Goal: Information Seeking & Learning: Understand process/instructions

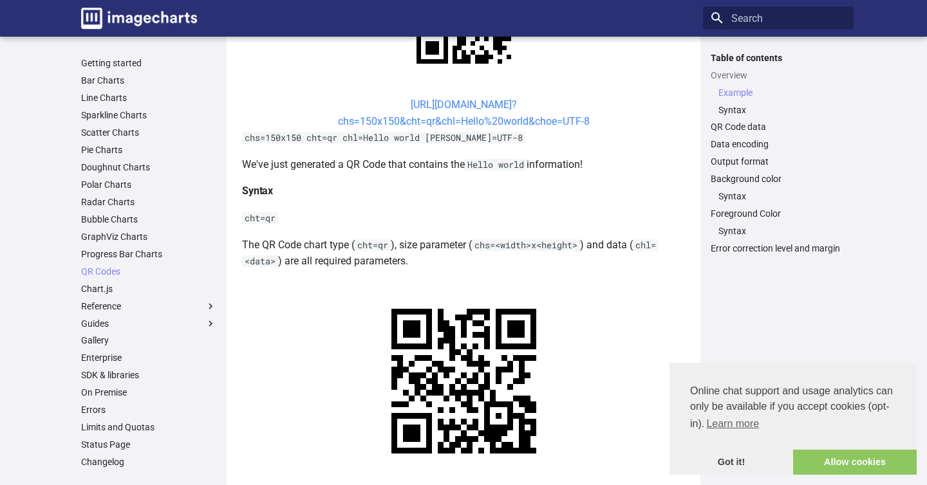
scroll to position [366, 0]
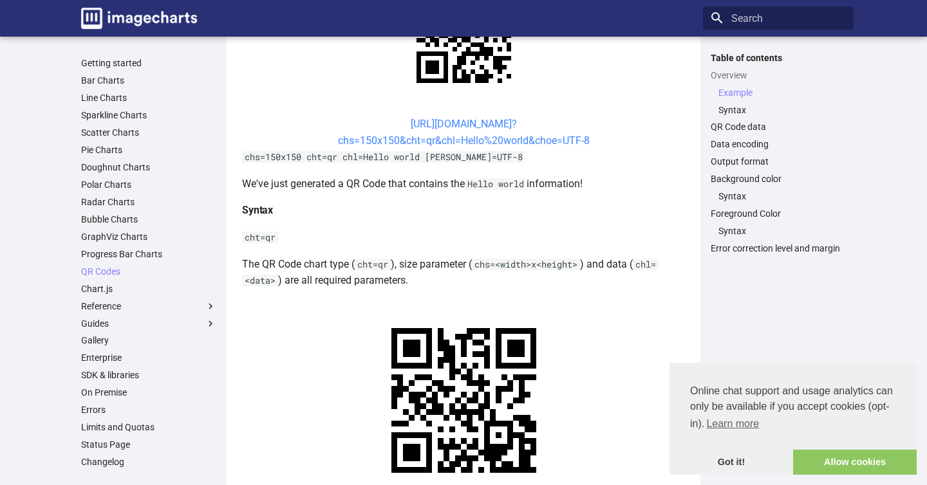
click at [446, 127] on link "[URL][DOMAIN_NAME]? chs=150x150&cht=qr&chl=Hello%20world&choe=UTF-8" at bounding box center [464, 132] width 252 height 29
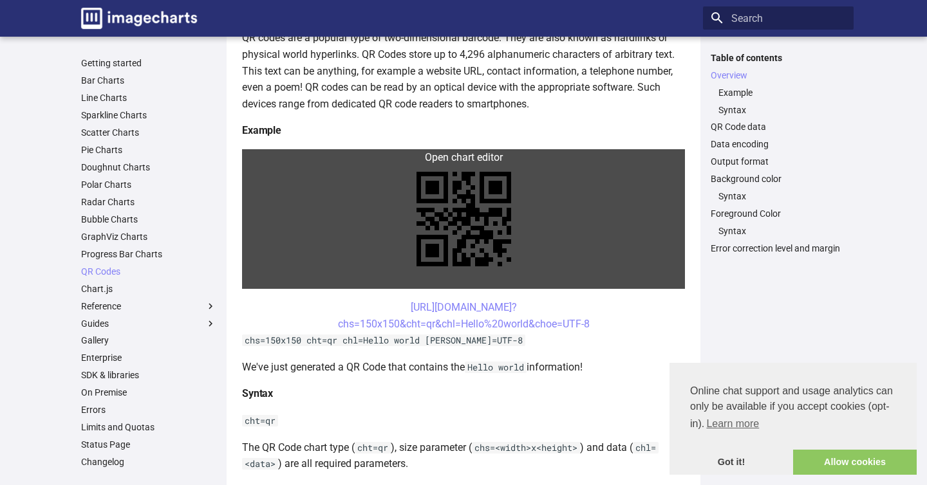
scroll to position [187, 0]
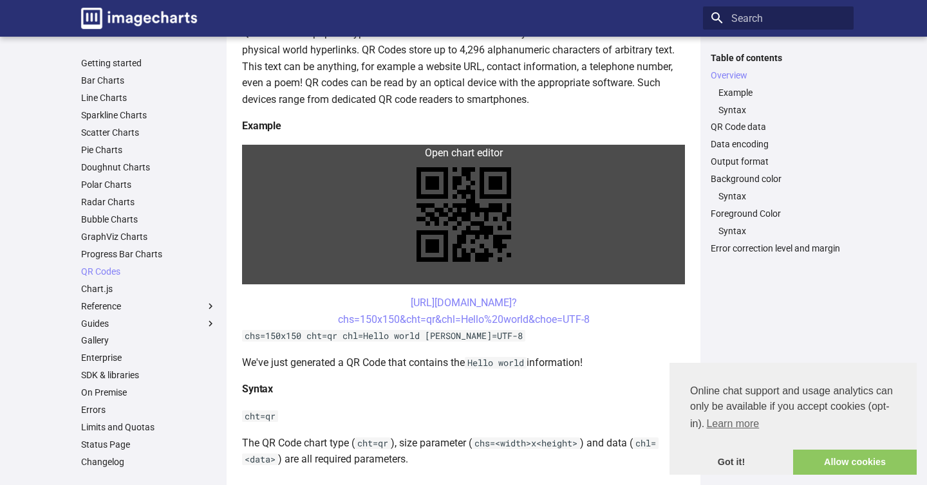
click at [453, 187] on link at bounding box center [463, 215] width 443 height 140
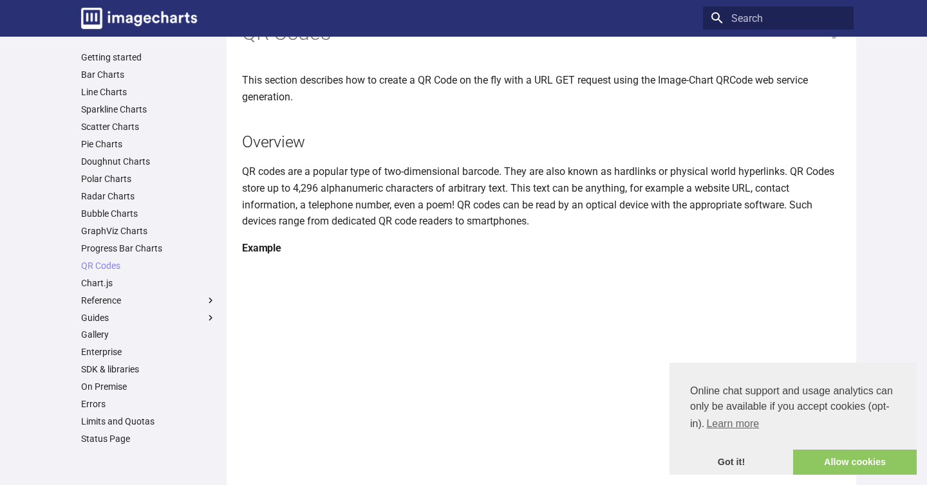
scroll to position [0, 0]
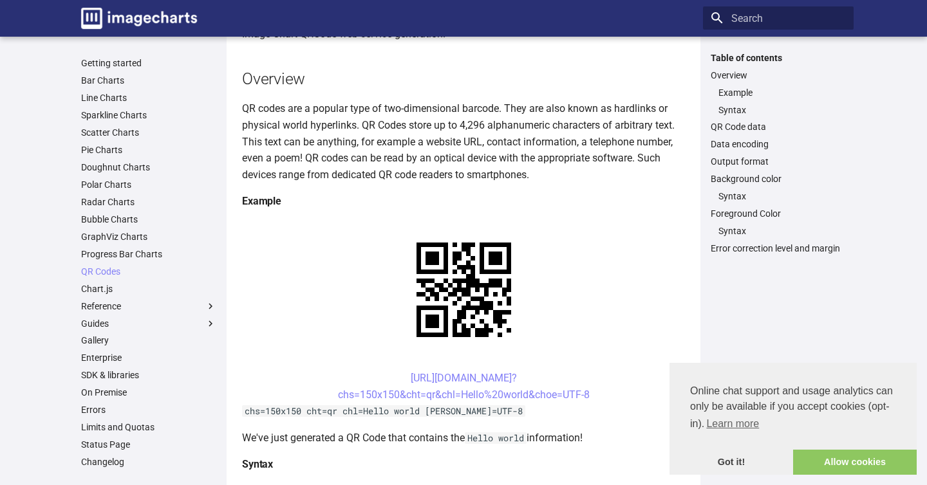
scroll to position [115, 0]
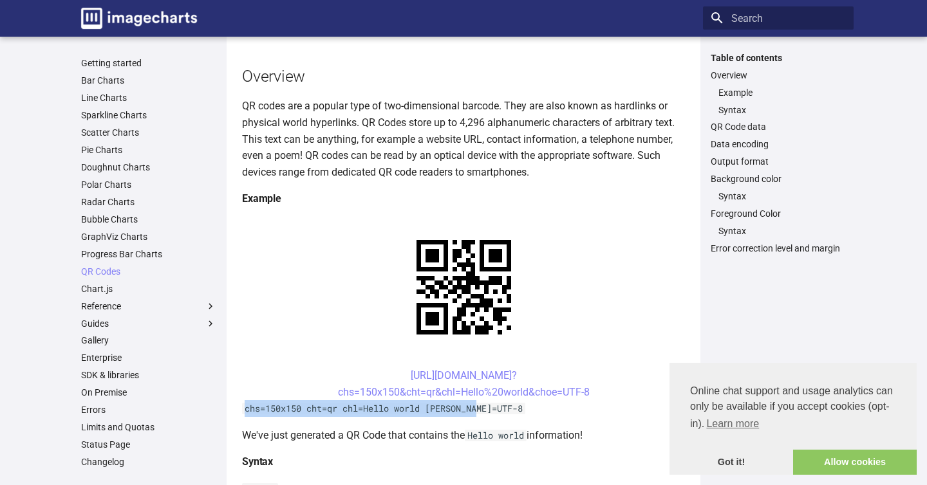
drag, startPoint x: 482, startPoint y: 408, endPoint x: 241, endPoint y: 410, distance: 241.4
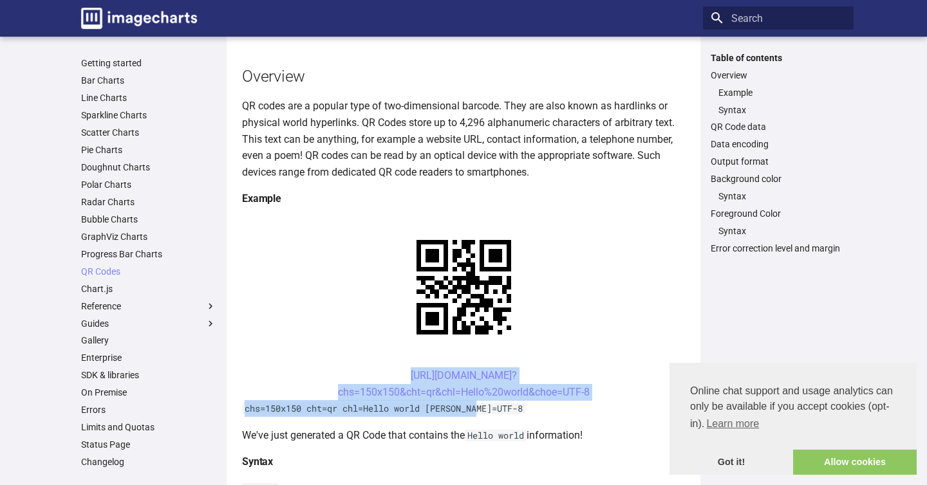
drag, startPoint x: 381, startPoint y: 369, endPoint x: 496, endPoint y: 411, distance: 122.0
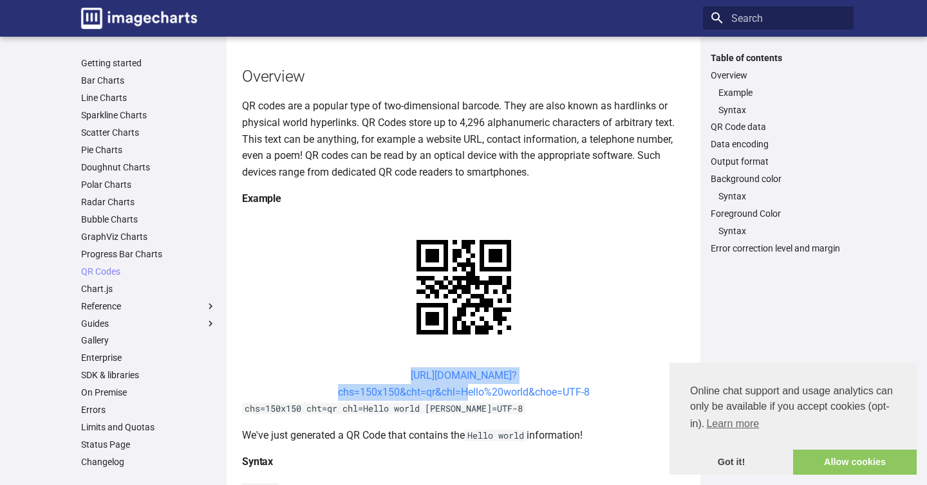
drag, startPoint x: 375, startPoint y: 370, endPoint x: 462, endPoint y: 394, distance: 89.5
click at [462, 394] on center "[URL][DOMAIN_NAME]? chs=150x150&cht=qr&chl=Hello%20world&choe=UTF-8" at bounding box center [463, 384] width 443 height 33
copy link "https://image-charts.com/chart? chs=150x150&cht=qr&chl="
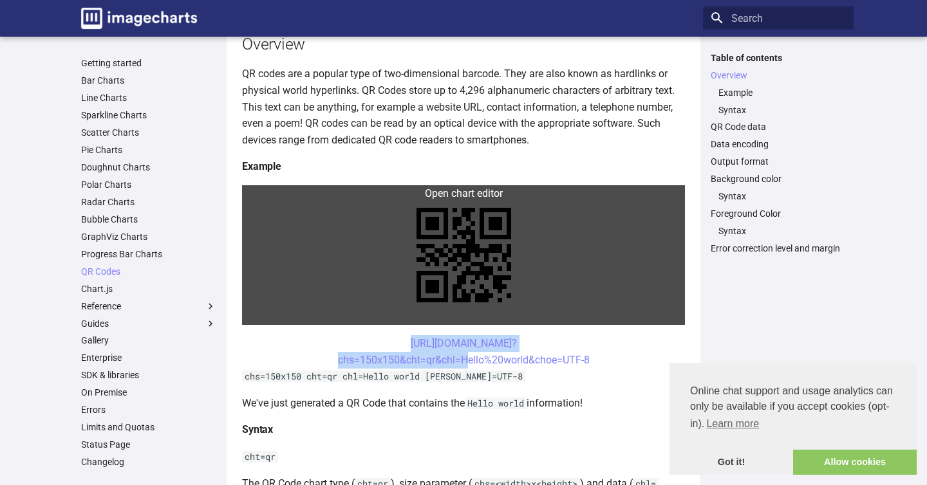
scroll to position [148, 0]
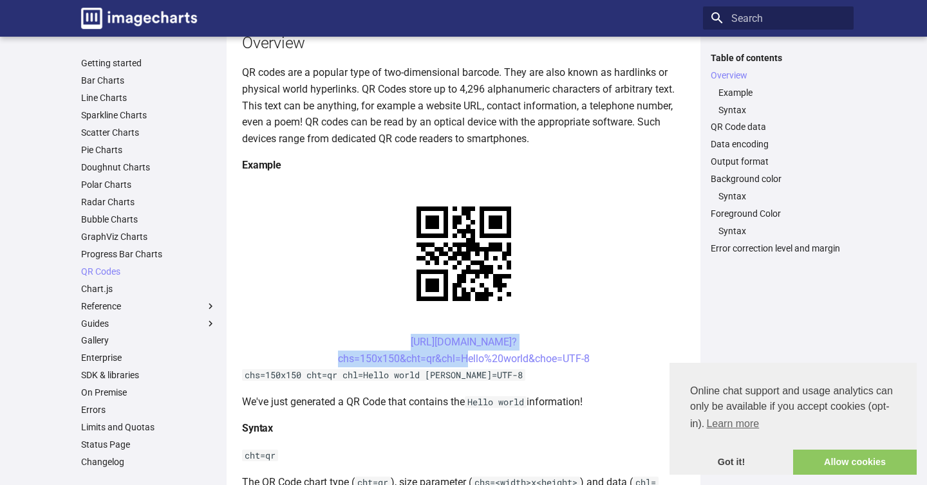
click at [372, 376] on code "chs=150x150 cht=qr chl=Hello world [PERSON_NAME]=UTF-8" at bounding box center [383, 376] width 283 height 12
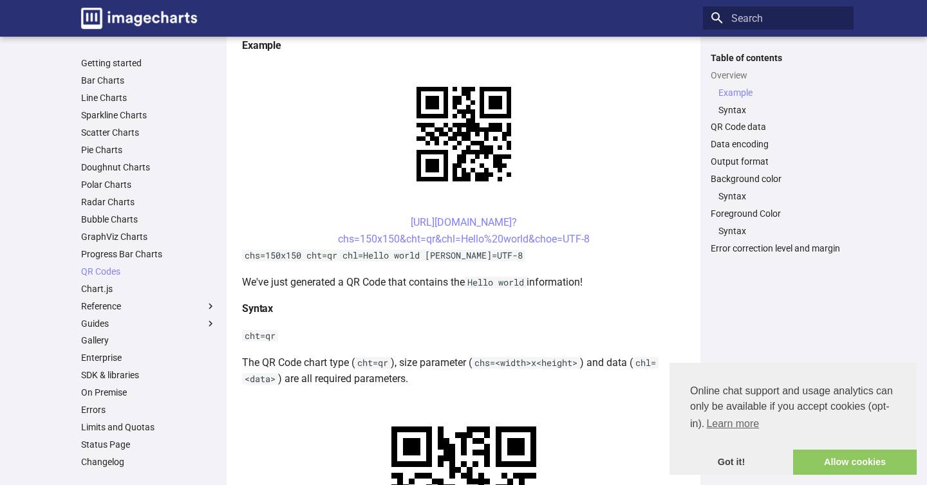
scroll to position [270, 0]
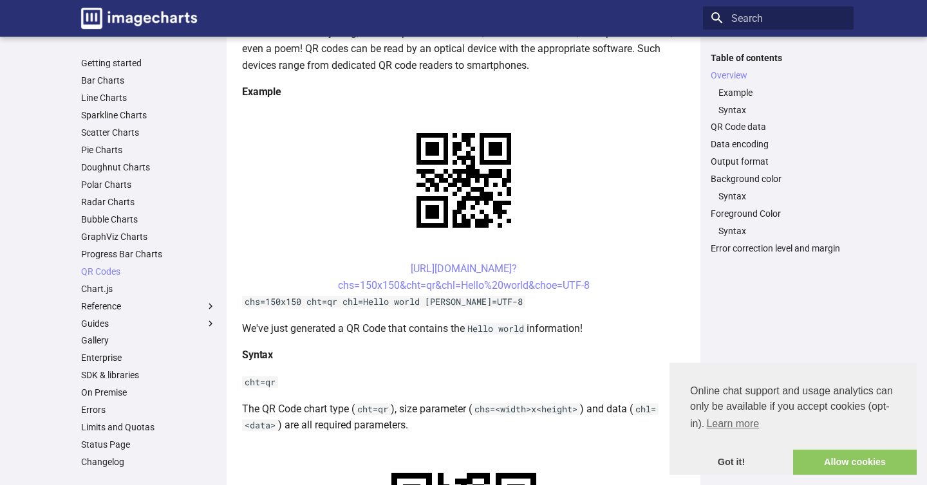
scroll to position [232, 0]
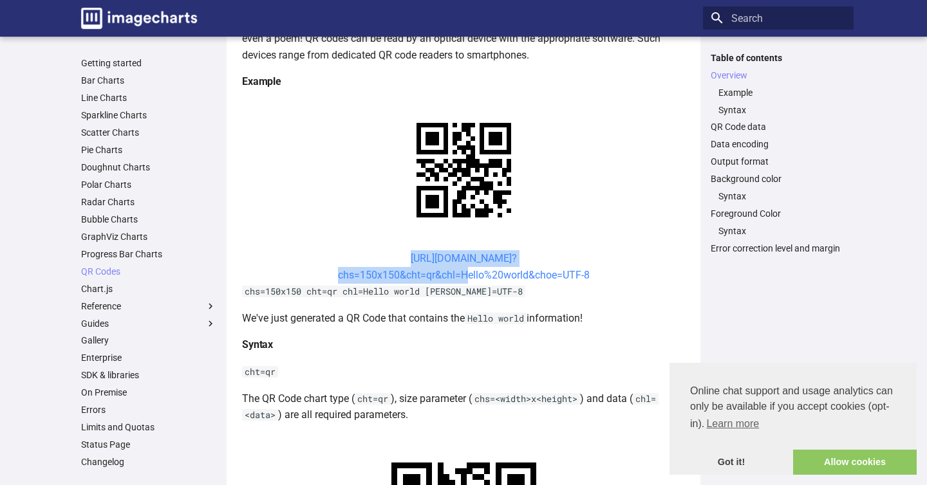
drag, startPoint x: 375, startPoint y: 253, endPoint x: 463, endPoint y: 279, distance: 92.5
click at [463, 279] on center "https://image-charts.com/chart? chs=150x150&cht=qr&chl=Hello%20world&choe=UTF-8" at bounding box center [463, 266] width 443 height 33
copy link "https://image-charts.com/chart? chs=150x150&cht=qr&chl="
